Goal: Task Accomplishment & Management: Complete application form

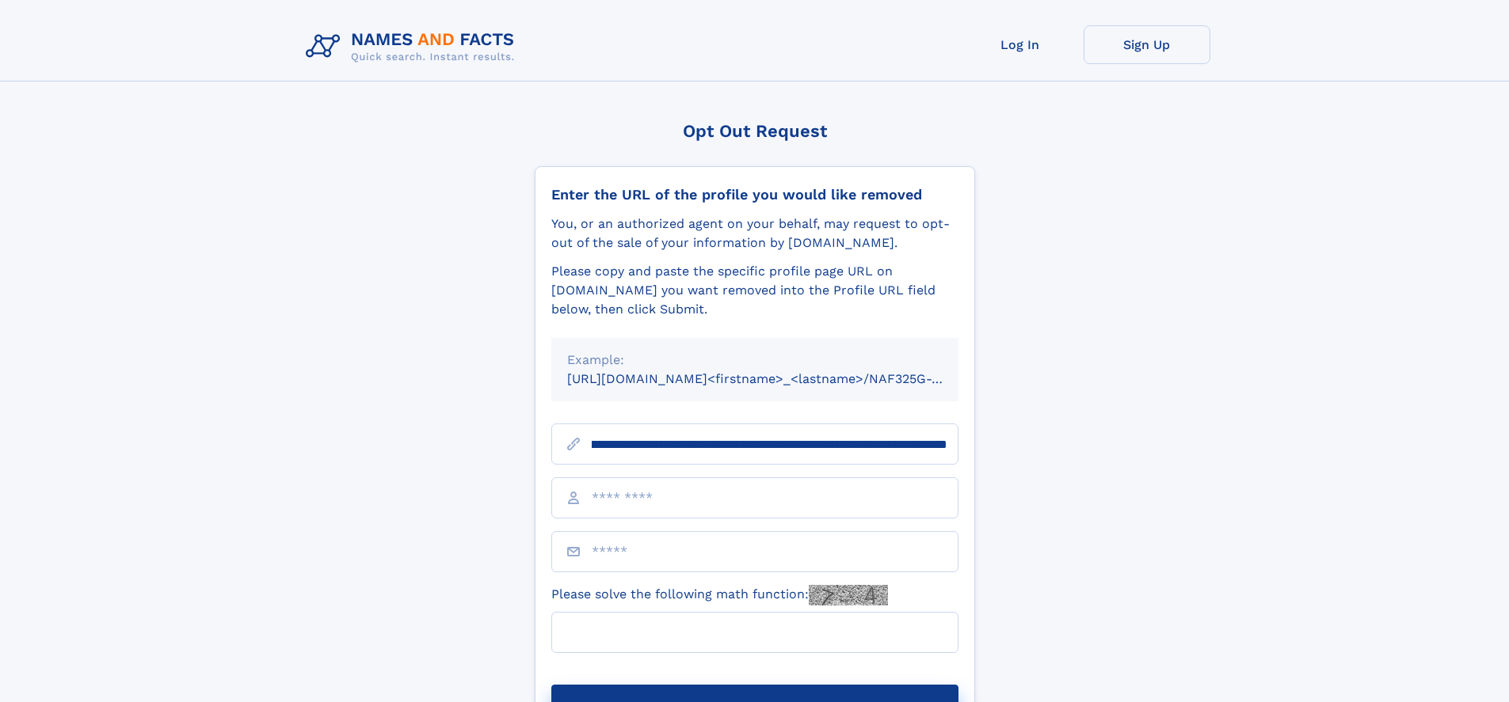
scroll to position [0, 192]
type input "**********"
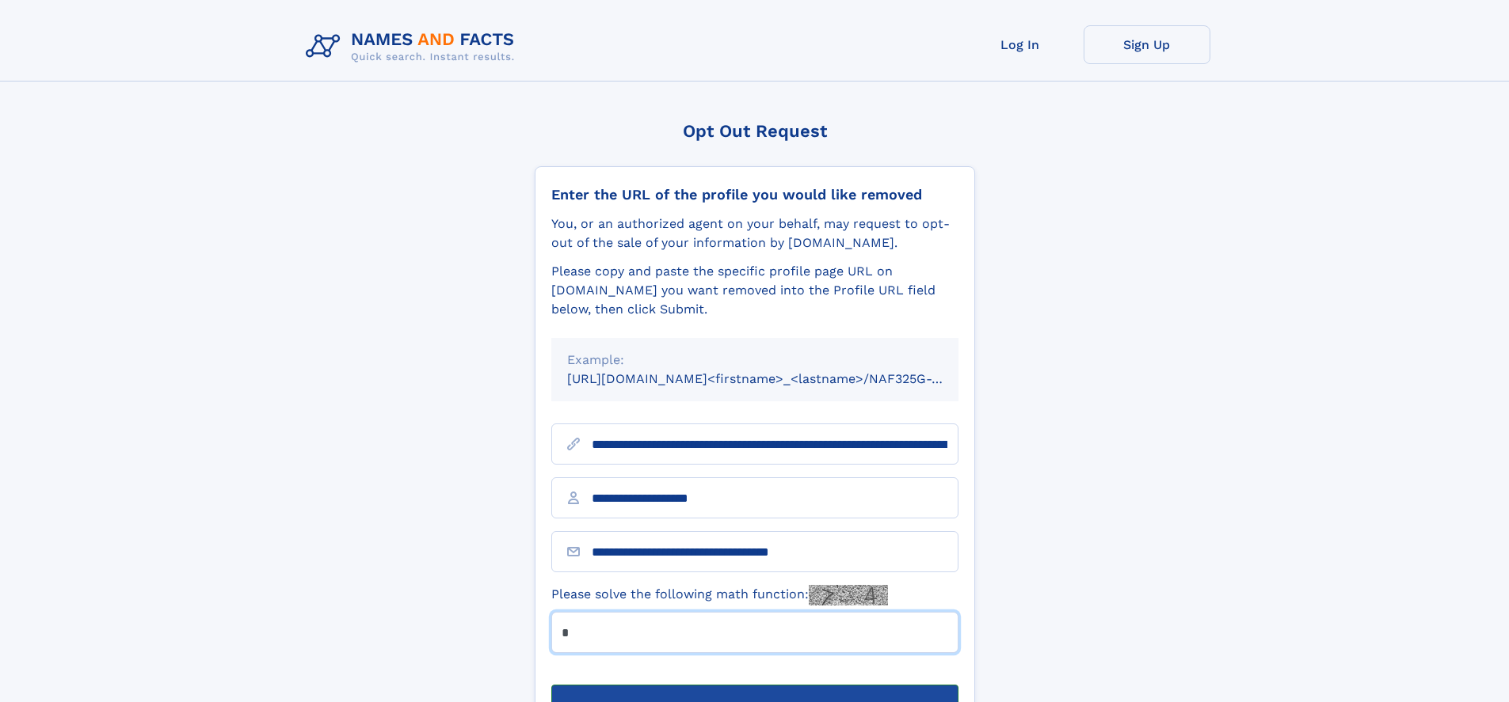
type input "*"
click at [754, 685] on button "Submit Opt Out Request" at bounding box center [754, 710] width 407 height 51
